Goal: Transaction & Acquisition: Purchase product/service

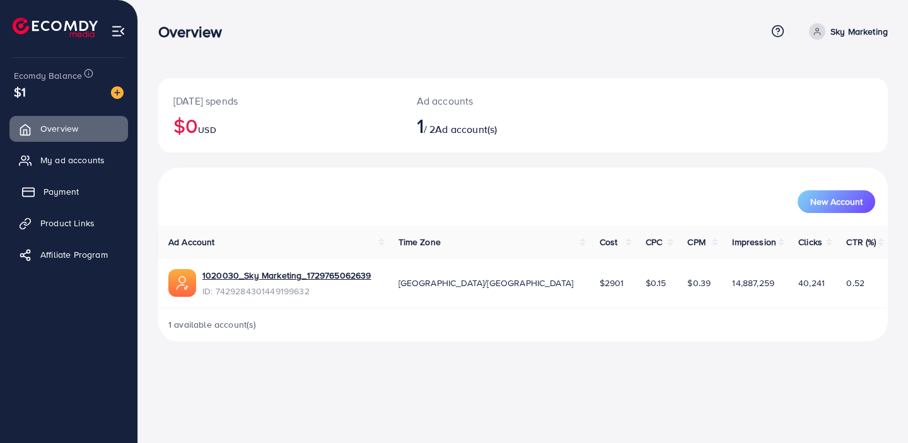
click at [82, 196] on link "Payment" at bounding box center [68, 191] width 119 height 25
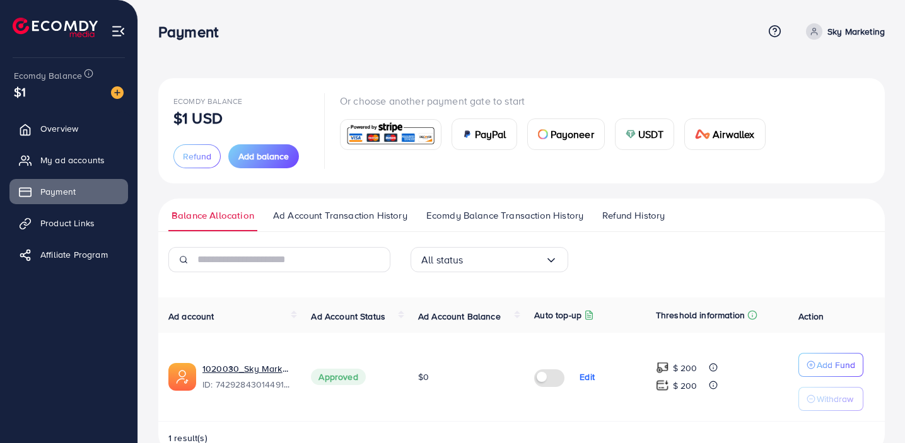
scroll to position [32, 0]
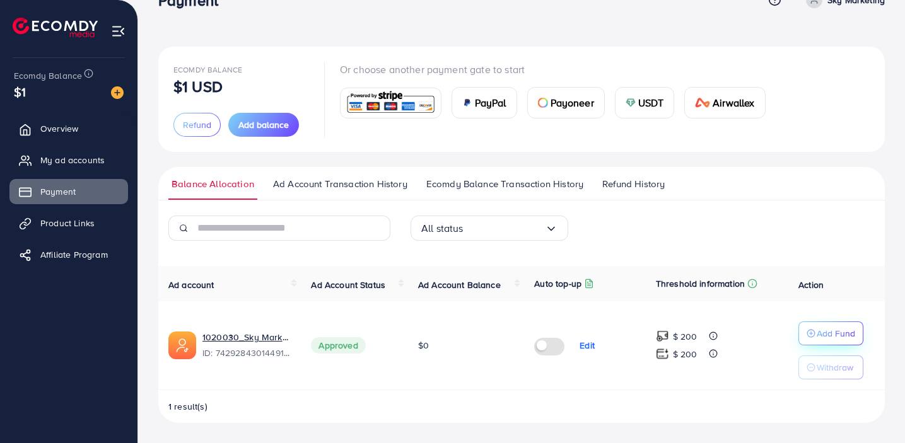
click at [836, 331] on p "Add Fund" at bounding box center [836, 333] width 38 height 15
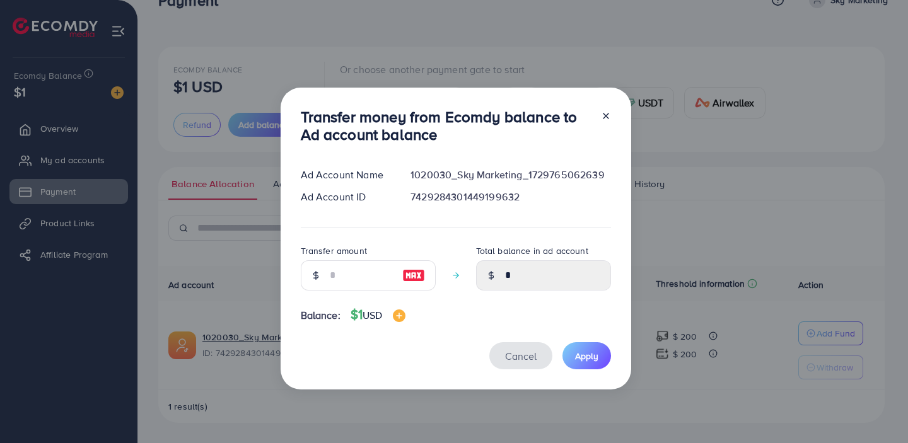
click at [510, 354] on span "Cancel" at bounding box center [521, 356] width 32 height 14
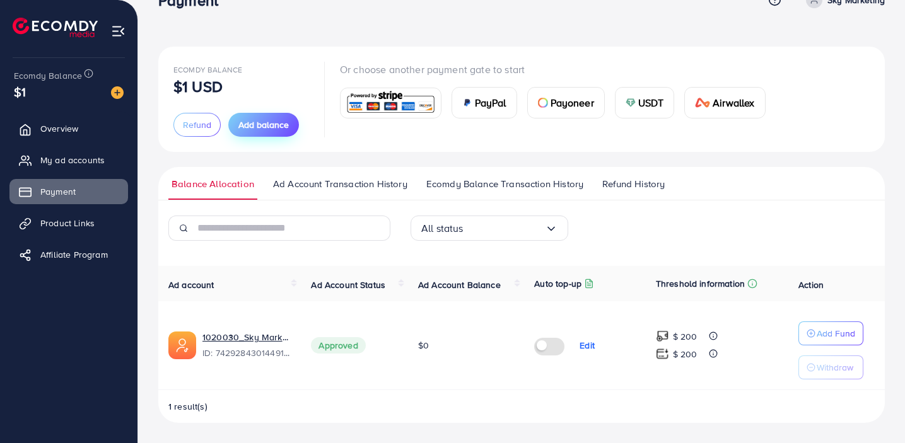
click at [269, 122] on span "Add balance" at bounding box center [263, 125] width 50 height 13
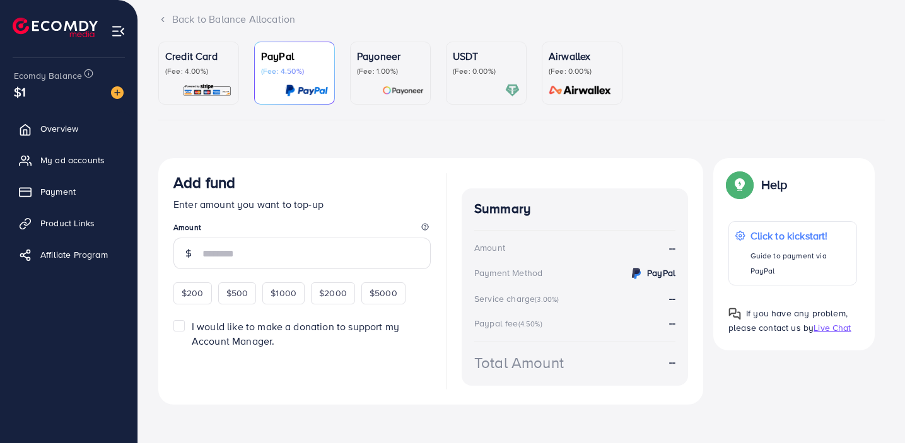
scroll to position [82, 0]
click at [289, 256] on input "number" at bounding box center [316, 253] width 228 height 32
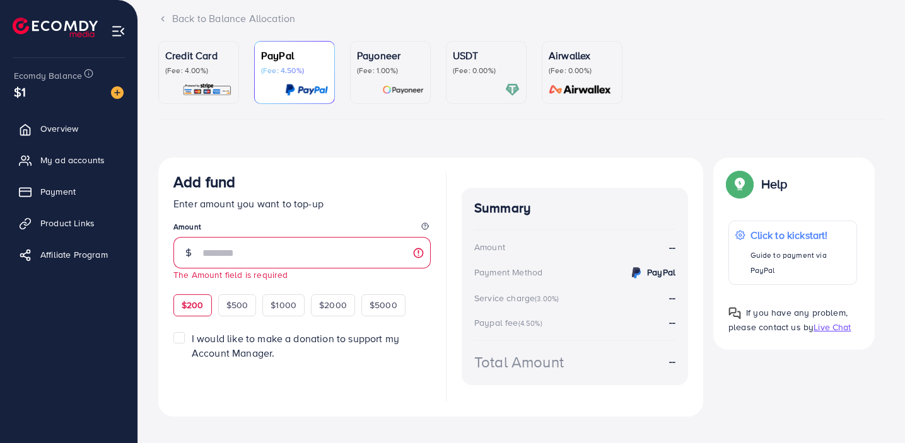
click at [197, 293] on div "$200 $500 $1000 $2000 $5000" at bounding box center [301, 303] width 257 height 25
click at [239, 262] on input "number" at bounding box center [316, 253] width 228 height 32
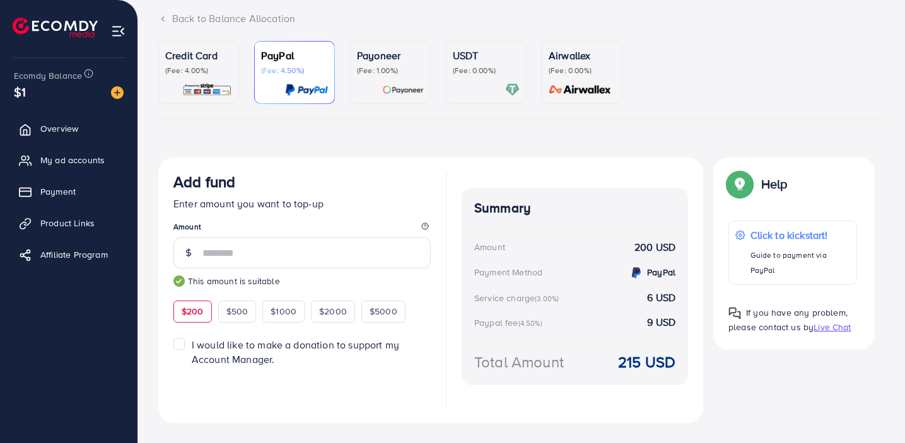
click at [355, 207] on p "Enter amount you want to top-up" at bounding box center [301, 203] width 257 height 15
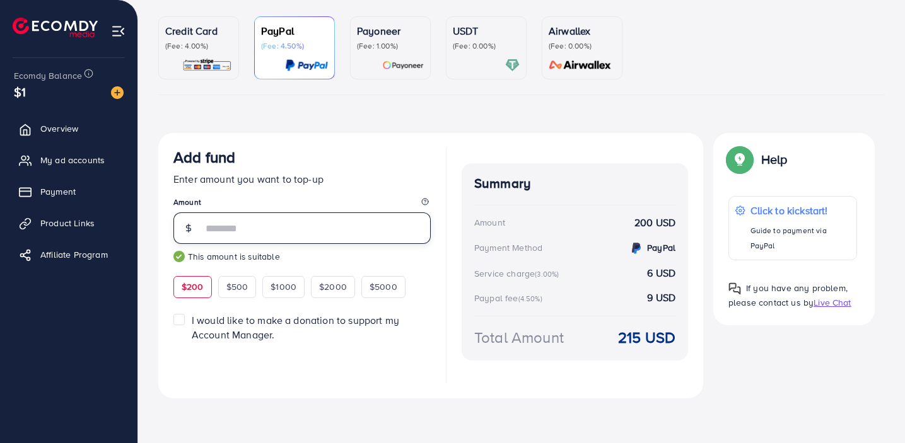
click at [263, 225] on input "***" at bounding box center [316, 229] width 228 height 32
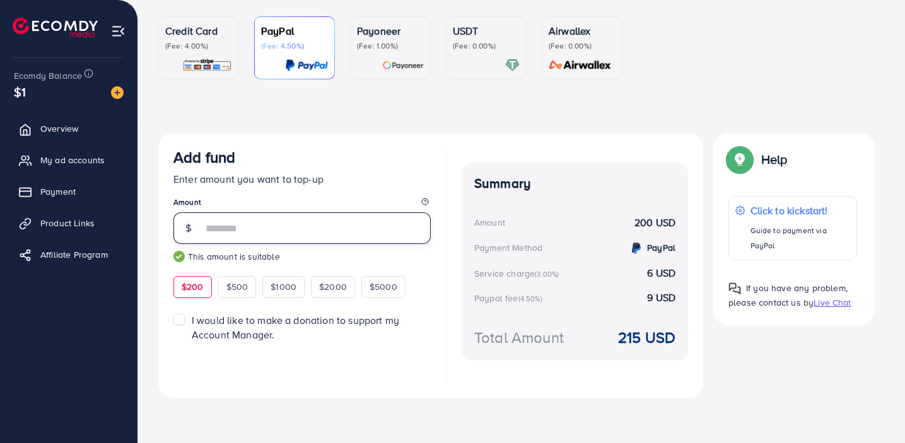
click at [263, 225] on input "***" at bounding box center [316, 229] width 228 height 32
type input "***"
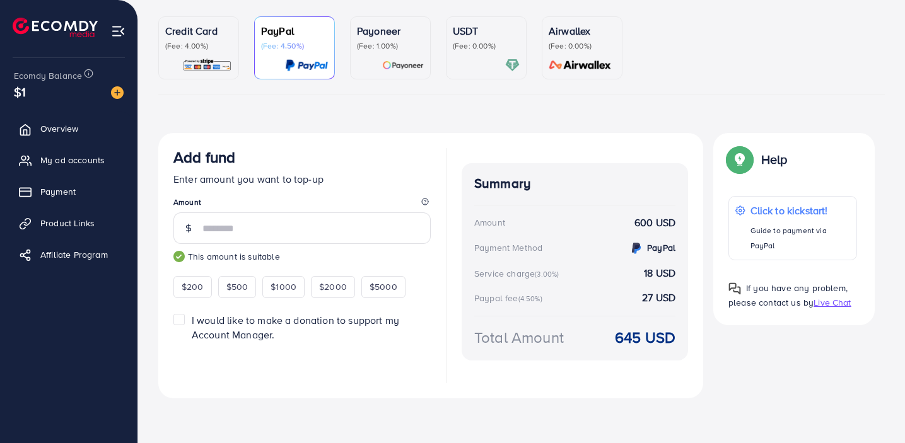
click at [201, 365] on div at bounding box center [301, 362] width 257 height 41
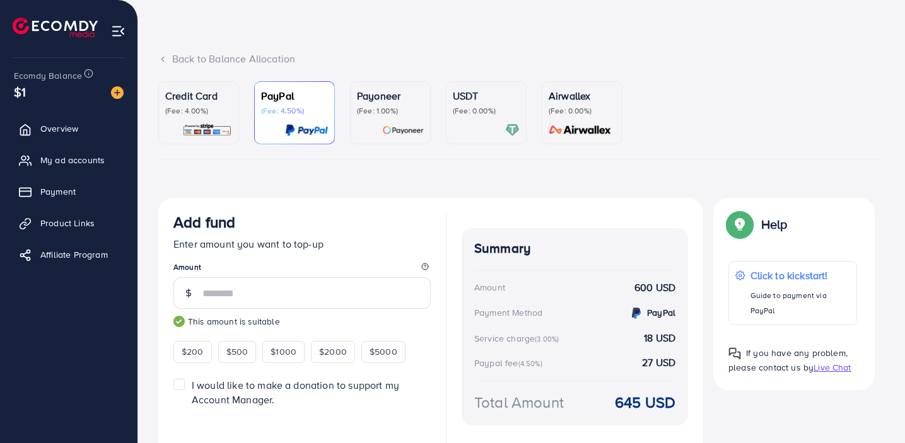
click at [195, 96] on p "Credit Card" at bounding box center [198, 95] width 67 height 15
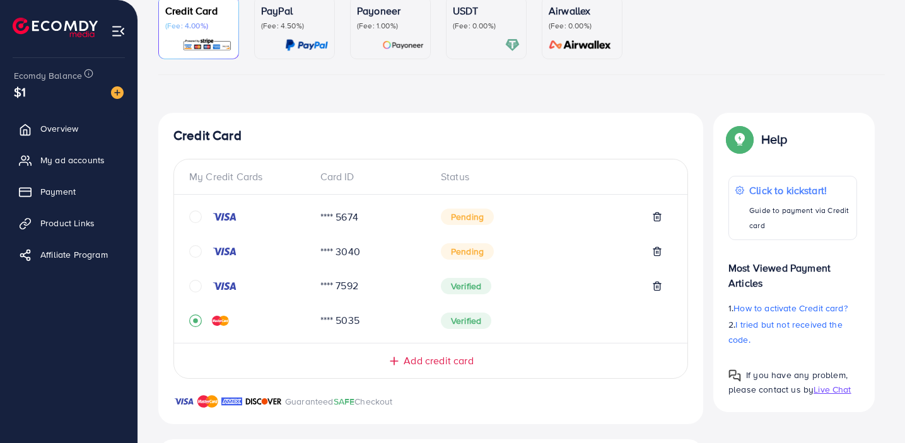
scroll to position [182, 0]
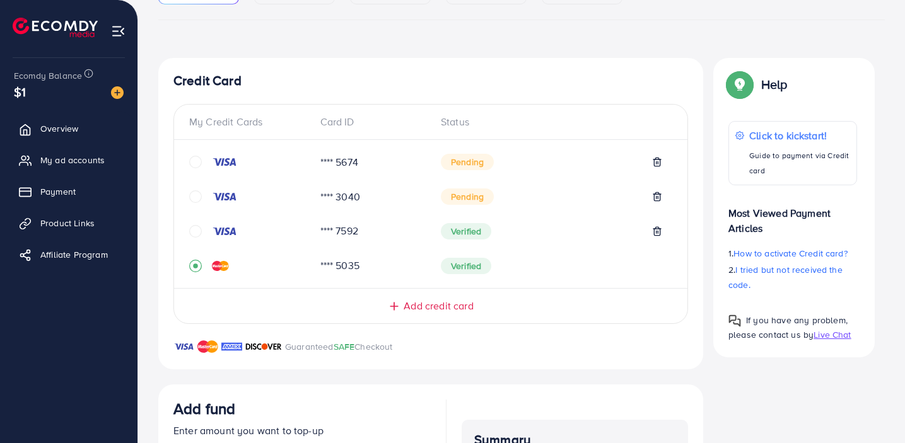
click at [437, 313] on div "My Credit Cards Card ID Status **** 5674 Pending **** 3040 Pending **** 7592 Ve…" at bounding box center [430, 214] width 515 height 221
click at [445, 301] on span "Add credit card" at bounding box center [438, 306] width 69 height 15
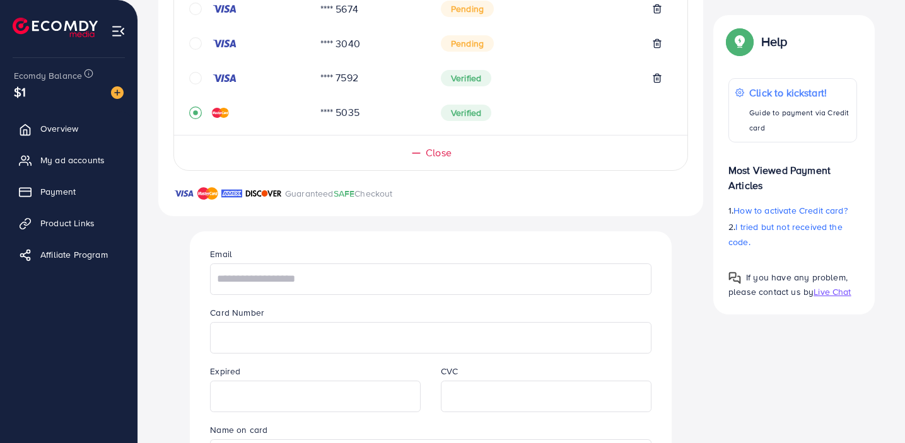
scroll to position [382, 0]
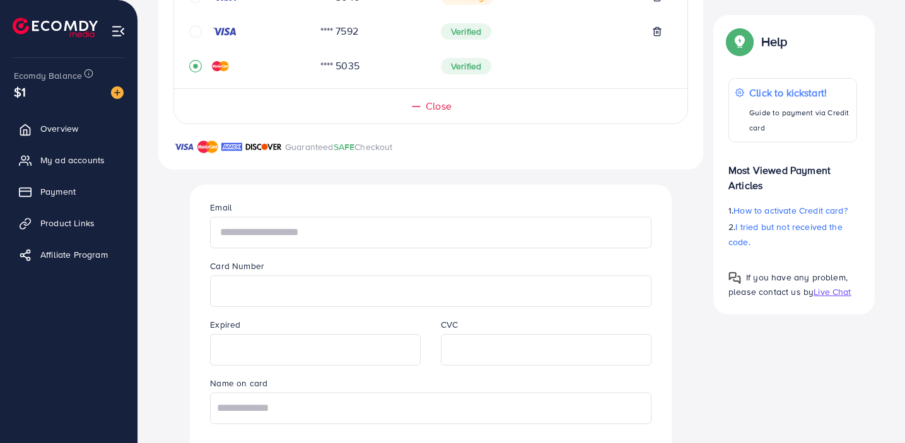
click at [343, 236] on input "text" at bounding box center [430, 233] width 441 height 32
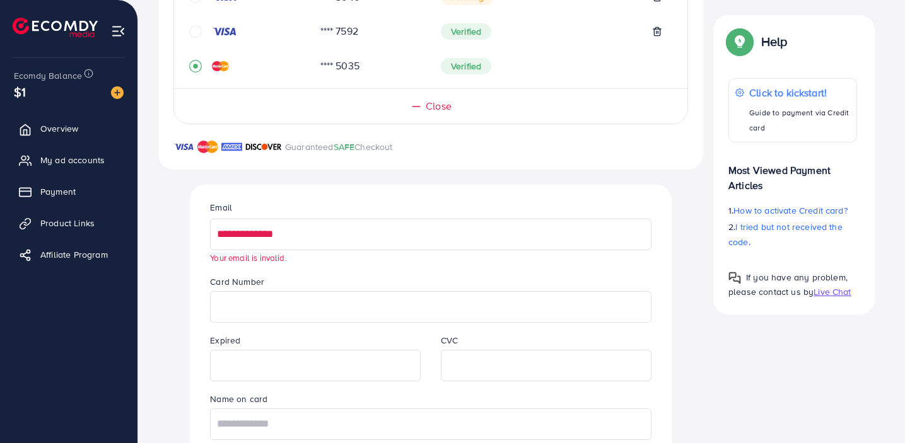
click at [330, 233] on input "**********" at bounding box center [430, 235] width 441 height 32
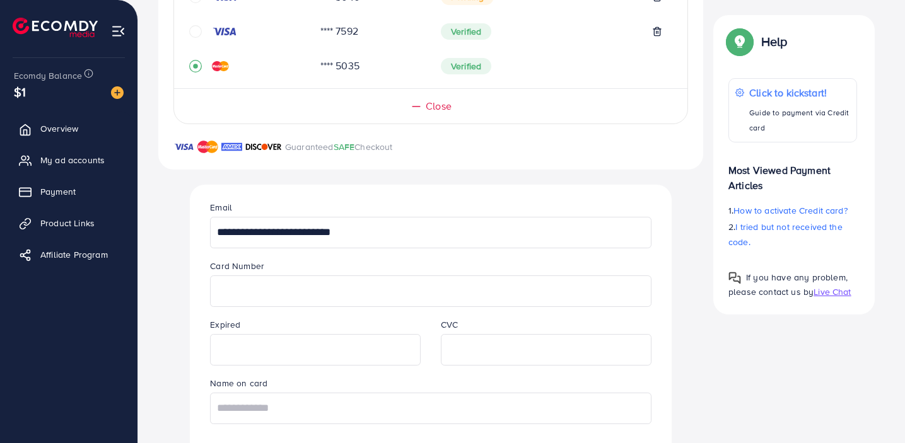
type input "**********"
click at [348, 406] on input "text" at bounding box center [430, 409] width 441 height 32
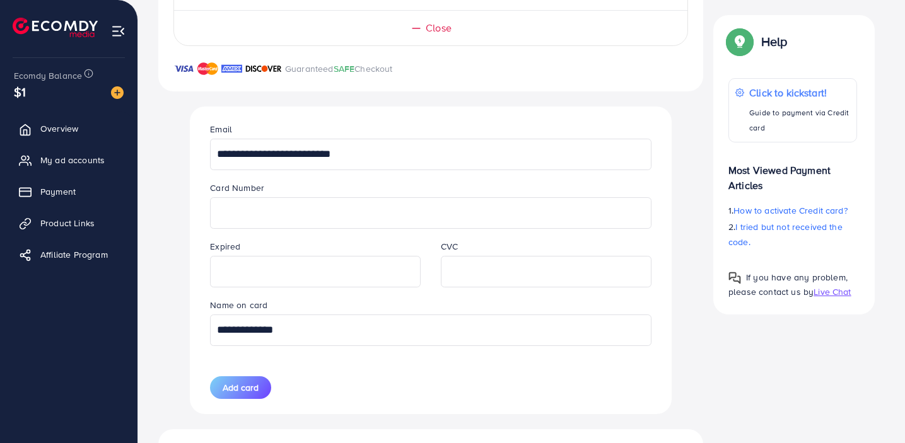
scroll to position [529, 0]
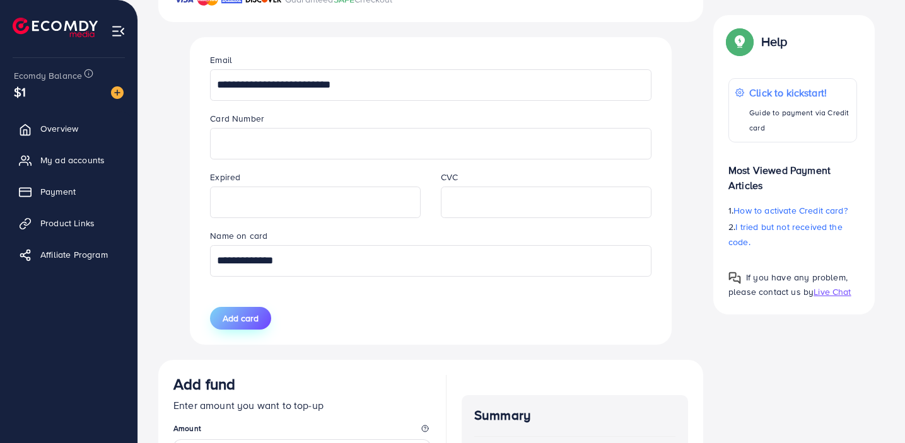
type input "**********"
click at [243, 322] on span "Add card" at bounding box center [241, 318] width 36 height 13
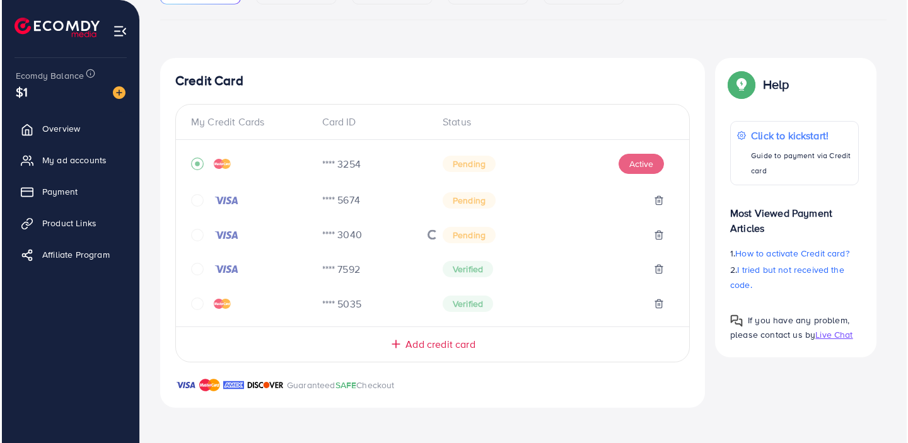
scroll to position [182, 0]
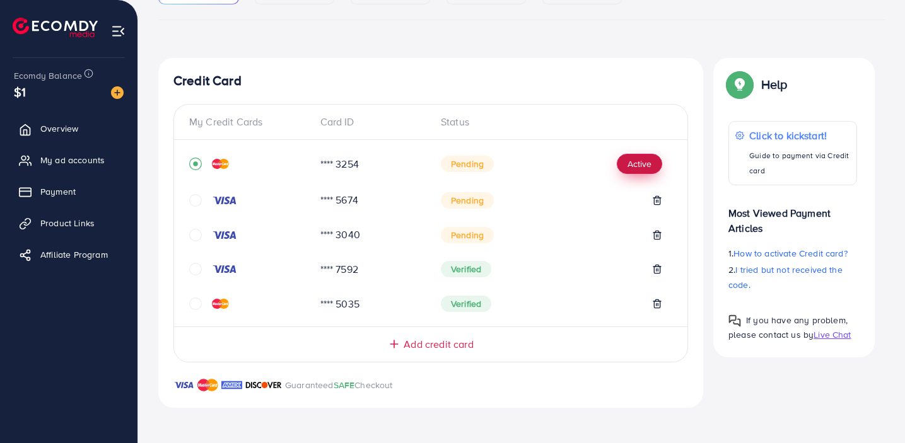
click at [633, 159] on button "Active" at bounding box center [639, 164] width 45 height 20
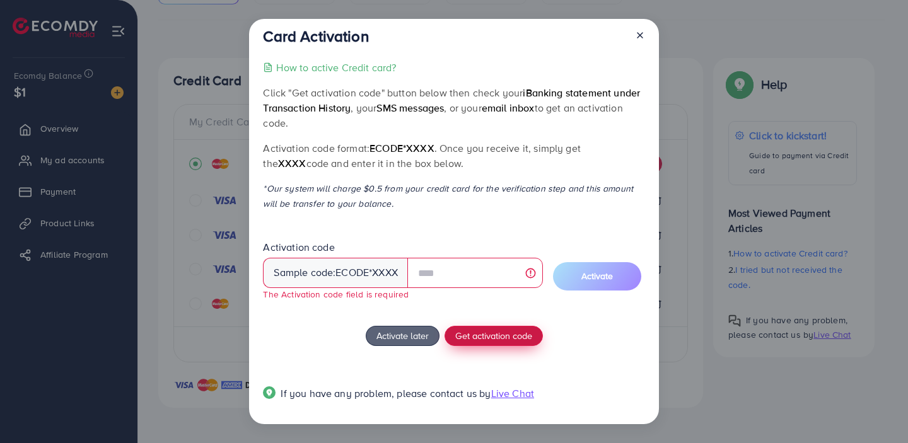
click at [490, 338] on span "Get activation code" at bounding box center [493, 335] width 77 height 13
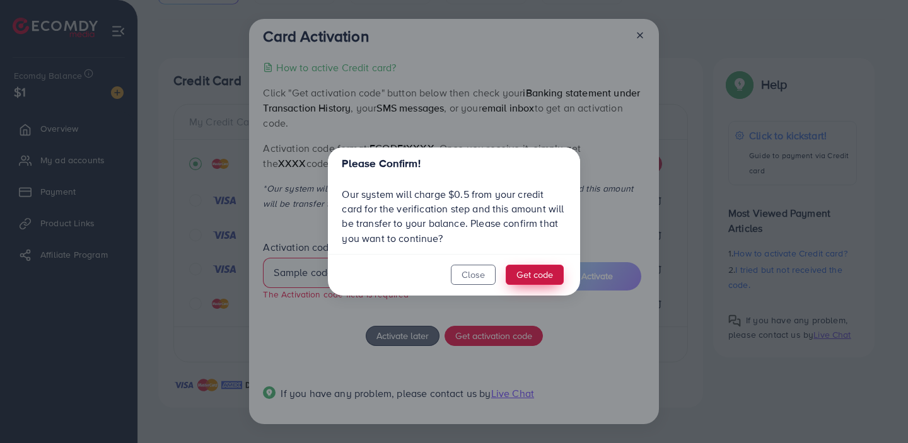
click at [533, 275] on button "Get code" at bounding box center [535, 275] width 58 height 20
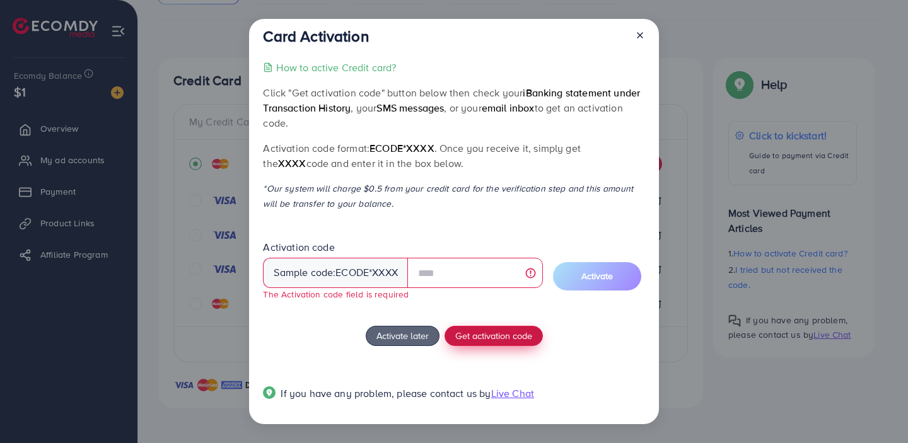
click at [501, 337] on span "Get activation code" at bounding box center [493, 335] width 77 height 13
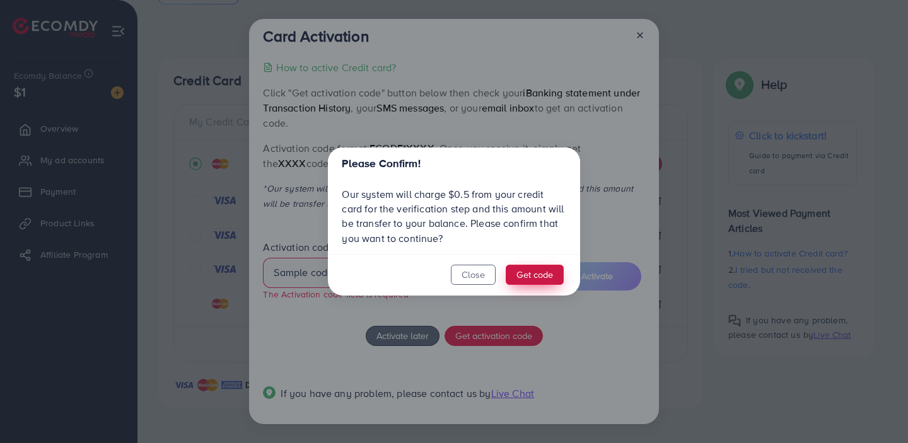
click at [540, 269] on button "Get code" at bounding box center [535, 275] width 58 height 20
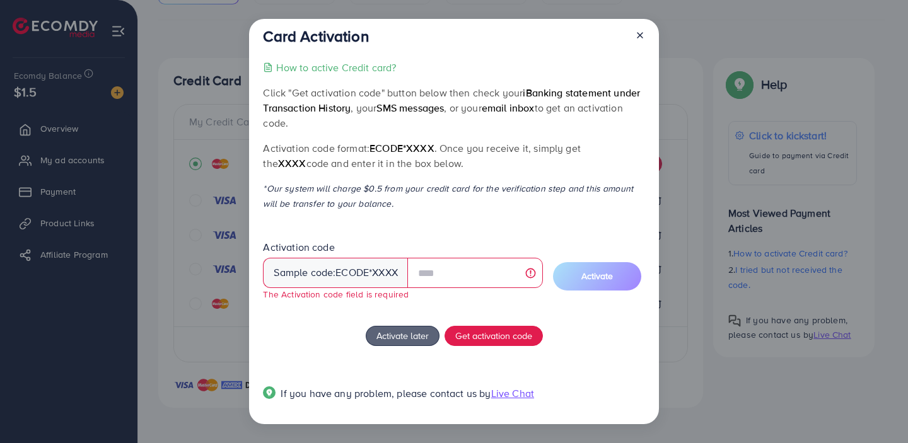
click at [351, 277] on span "ecode" at bounding box center [352, 273] width 33 height 15
drag, startPoint x: 398, startPoint y: 274, endPoint x: 262, endPoint y: 269, distance: 135.7
click at [262, 269] on div "Card Activation How to active Credit card? Click "Get activation code" button b…" at bounding box center [454, 222] width 410 height 406
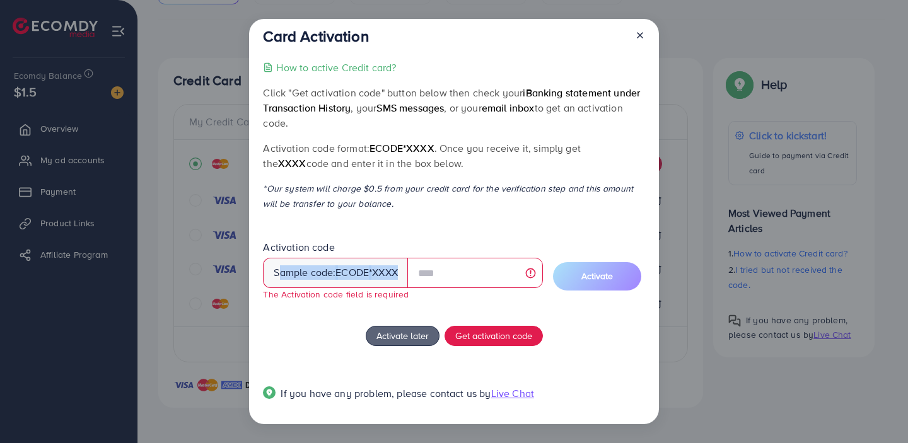
copy div "Sample code: ecode *XXXX"
